Goal: Browse casually

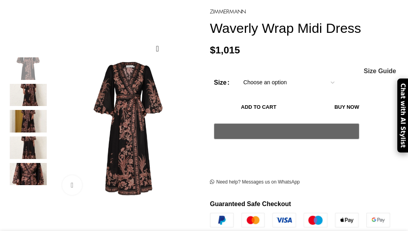
click at [34, 147] on img at bounding box center [28, 148] width 48 height 23
click at [32, 146] on img at bounding box center [28, 148] width 48 height 23
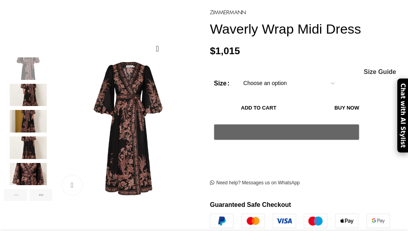
click at [31, 150] on img "4 / 6" at bounding box center [28, 148] width 48 height 23
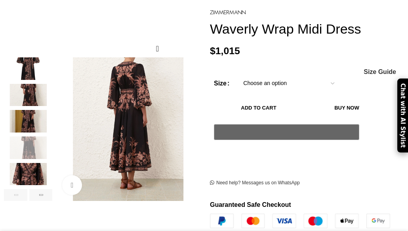
scroll to position [0, 85]
click at [29, 175] on img "5 / 6" at bounding box center [28, 174] width 48 height 23
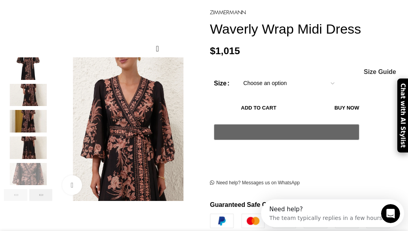
scroll to position [0, 0]
click at [39, 194] on div "Next slide" at bounding box center [40, 195] width 23 height 12
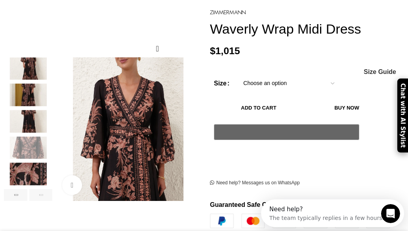
click at [33, 171] on img "6 / 6" at bounding box center [28, 174] width 48 height 23
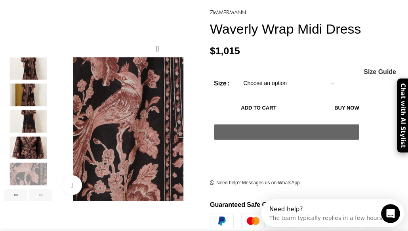
scroll to position [0, 171]
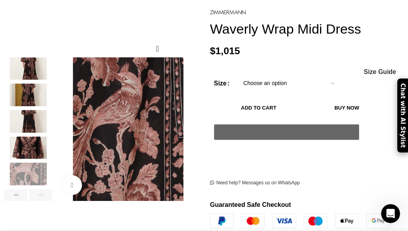
click at [42, 195] on div "Next slide" at bounding box center [40, 195] width 23 height 12
click at [34, 92] on img "3 / 6" at bounding box center [28, 95] width 48 height 23
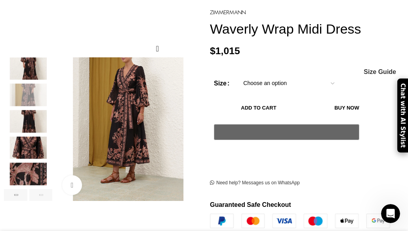
click at [32, 67] on img "2 / 6" at bounding box center [28, 68] width 48 height 23
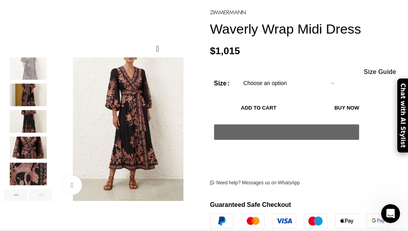
scroll to position [0, 257]
